Goal: Register for event/course

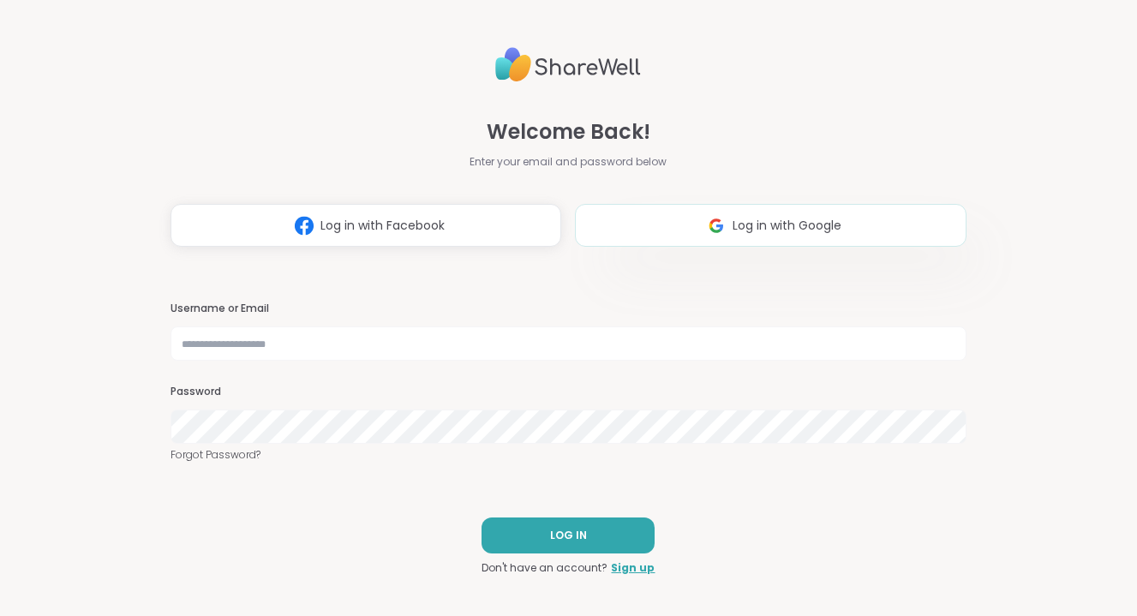
click at [842, 222] on button "Log in with Google" at bounding box center [770, 225] width 391 height 43
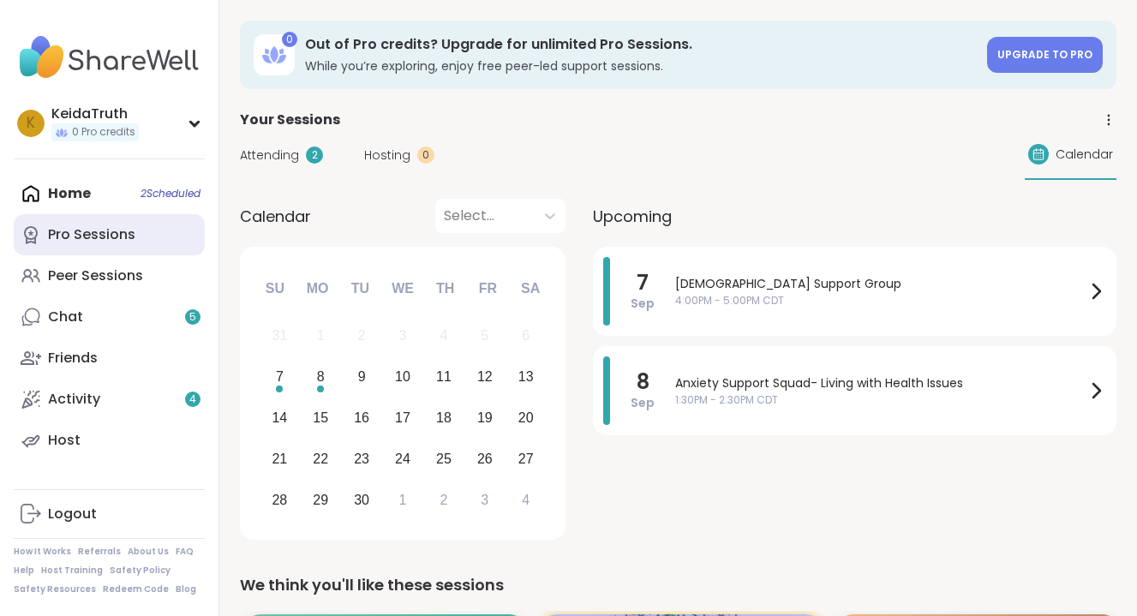
click at [112, 234] on div "Pro Sessions" at bounding box center [91, 234] width 87 height 19
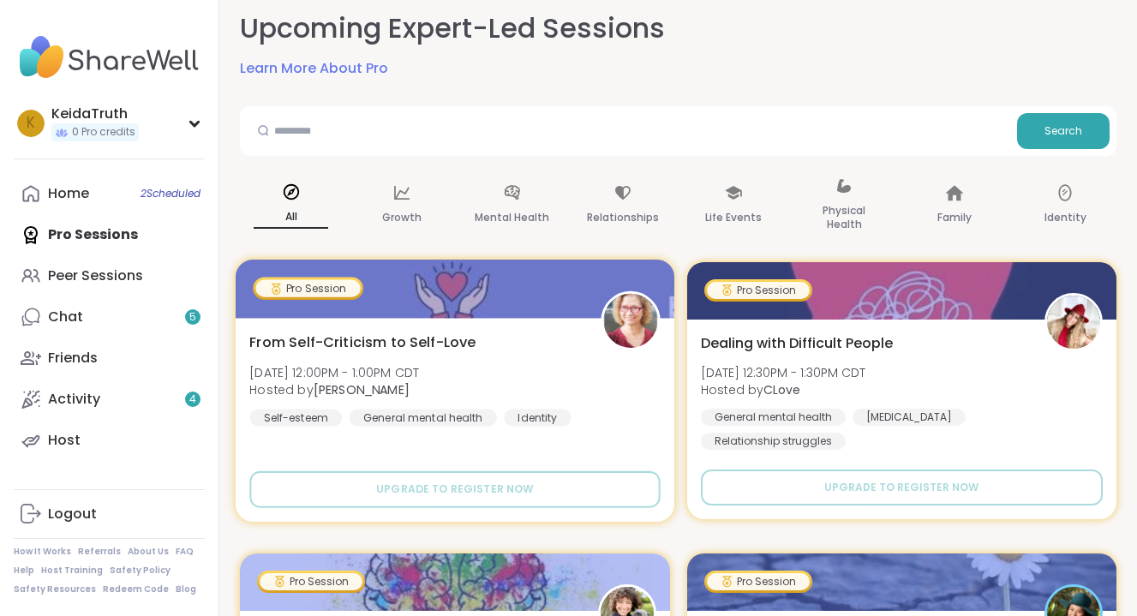
scroll to position [107, 0]
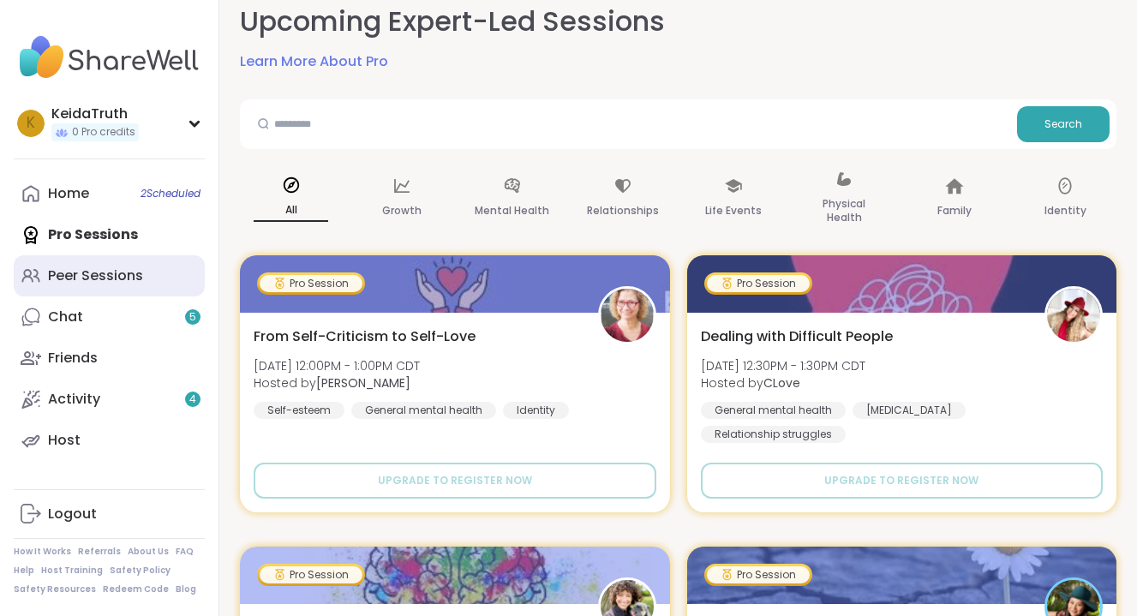
click at [77, 262] on link "Peer Sessions" at bounding box center [109, 275] width 191 height 41
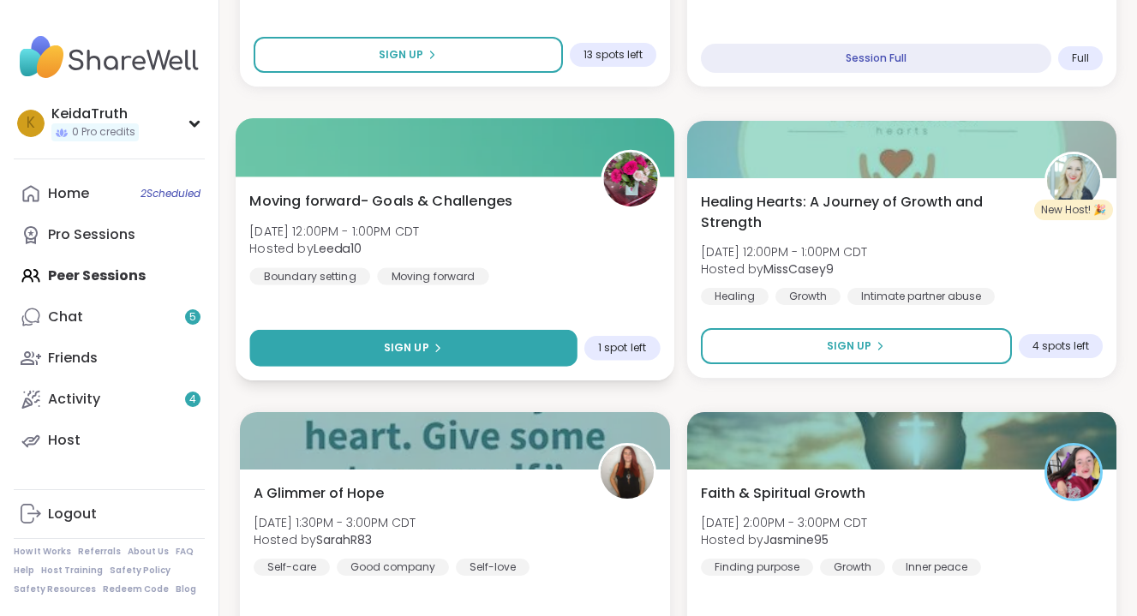
scroll to position [994, 0]
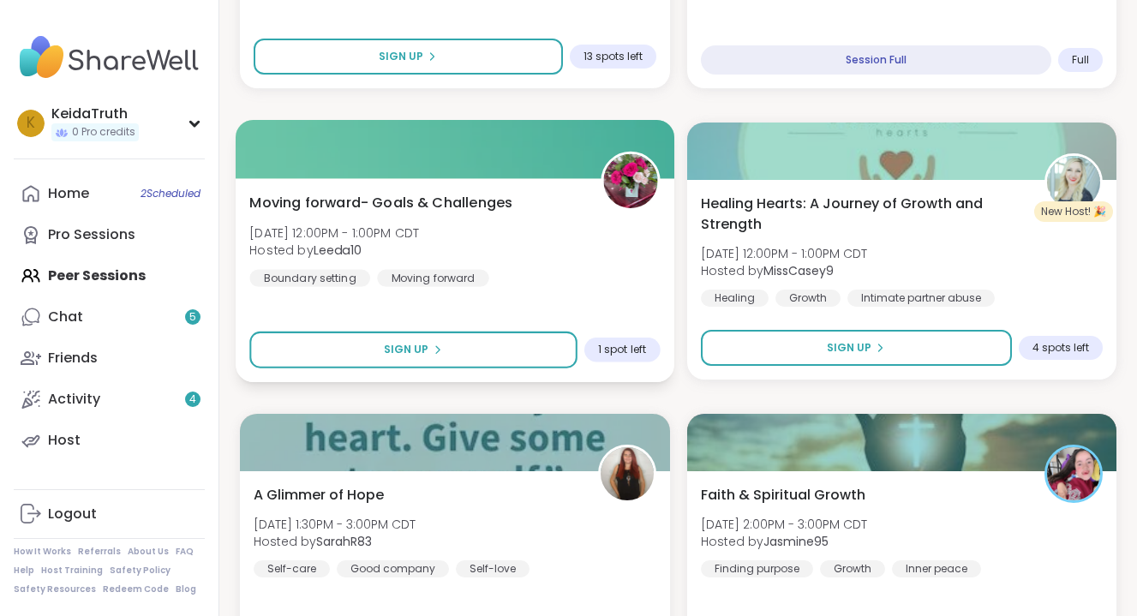
click at [499, 231] on div "Moving forward- Goals & Challenges [DATE] 12:00PM - 1:00PM CDT Hosted by Leeda1…" at bounding box center [454, 239] width 410 height 94
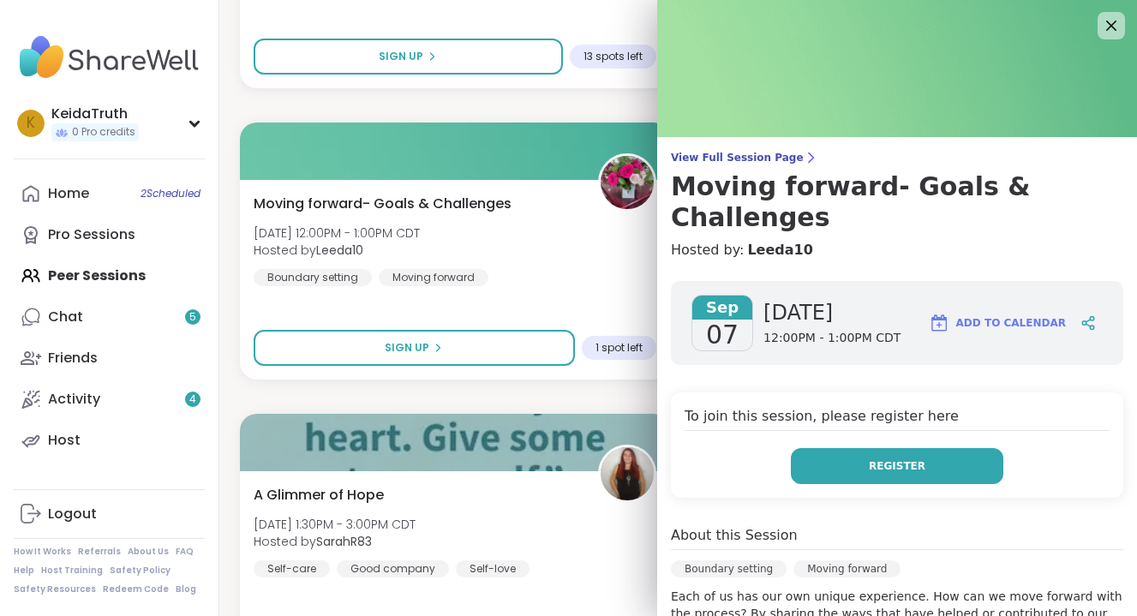
click at [825, 448] on button "Register" at bounding box center [897, 466] width 212 height 36
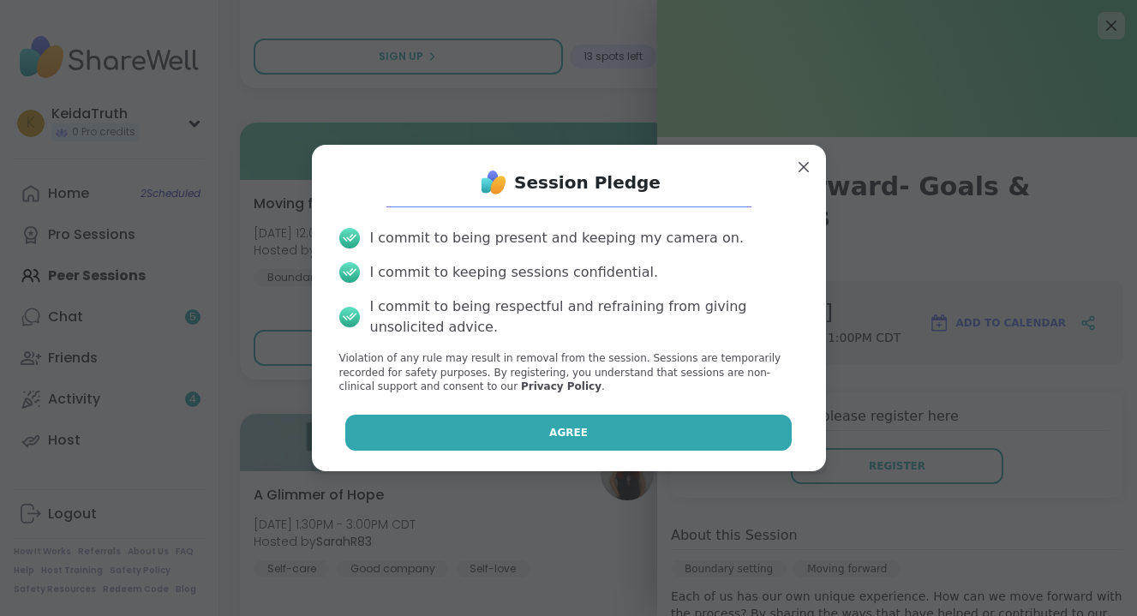
click at [712, 422] on button "Agree" at bounding box center [568, 433] width 446 height 36
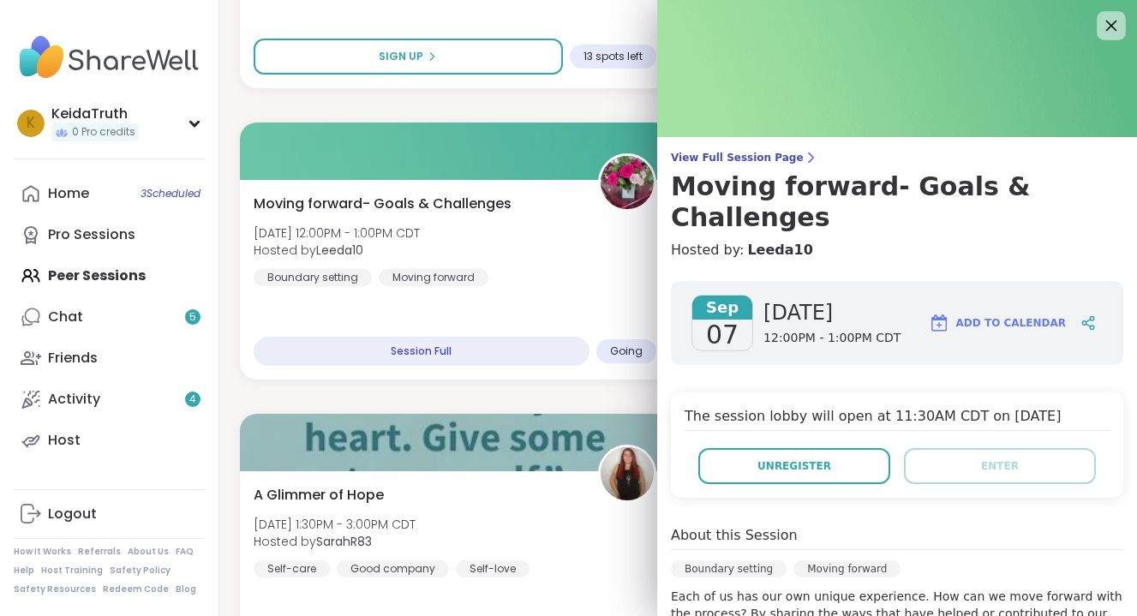
click at [1123, 28] on div at bounding box center [1111, 25] width 29 height 29
click at [1112, 27] on icon at bounding box center [1111, 26] width 11 height 11
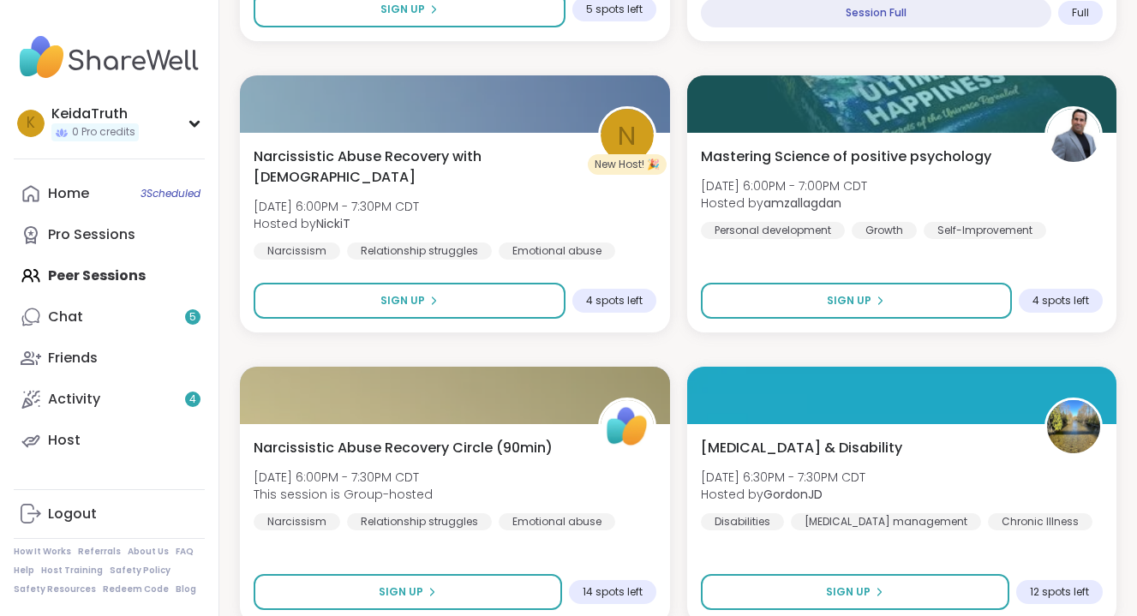
scroll to position [3026, 0]
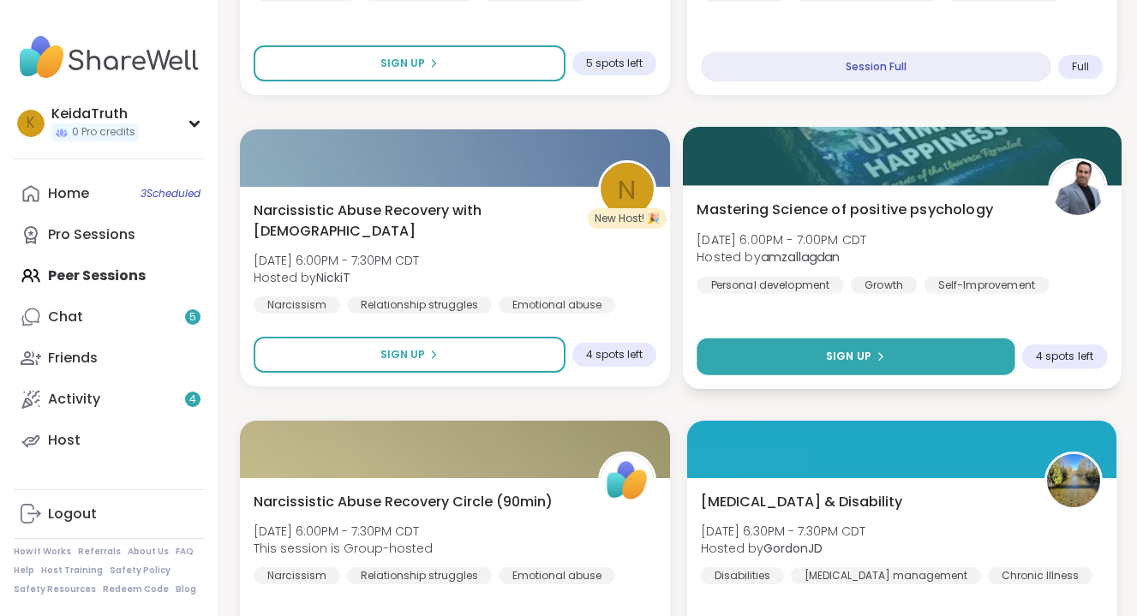
click at [963, 356] on button "Sign Up" at bounding box center [856, 356] width 318 height 37
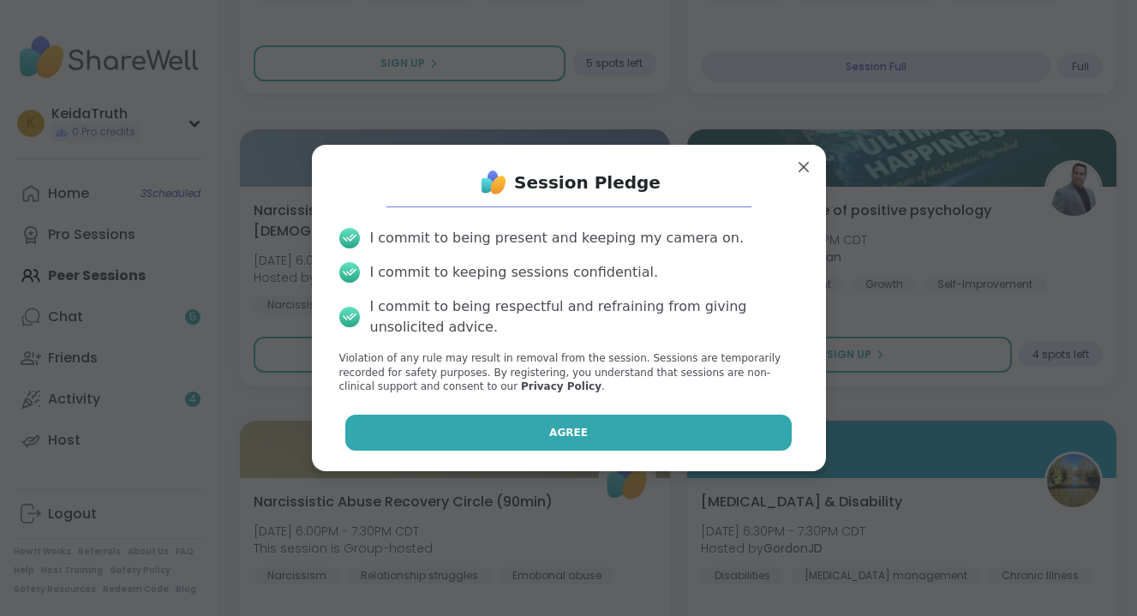
click at [712, 433] on button "Agree" at bounding box center [568, 433] width 446 height 36
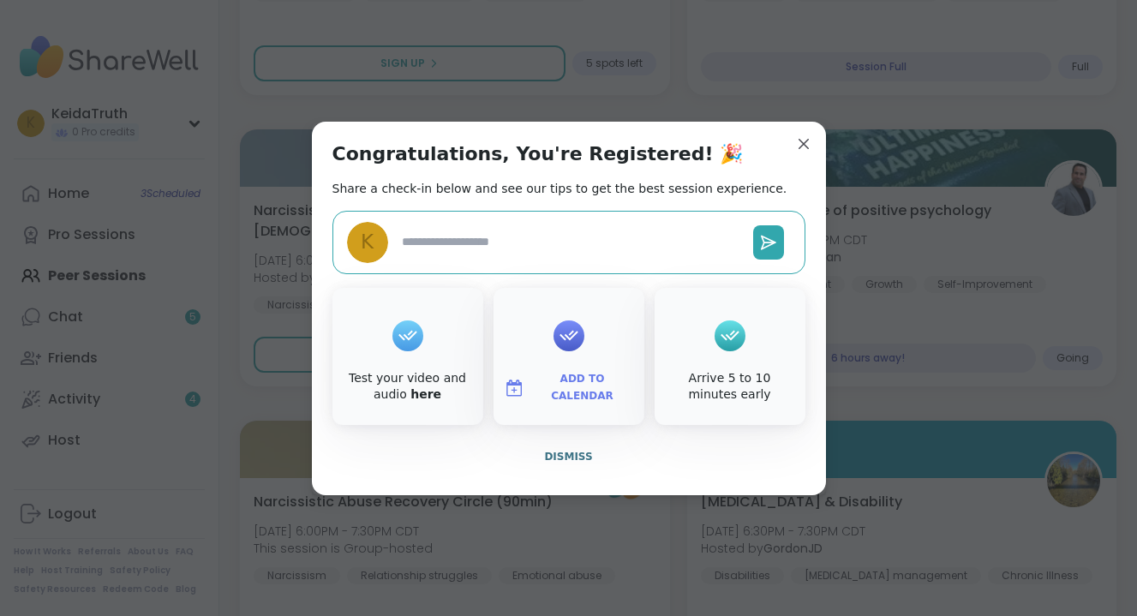
type textarea "*"
